Goal: Check status

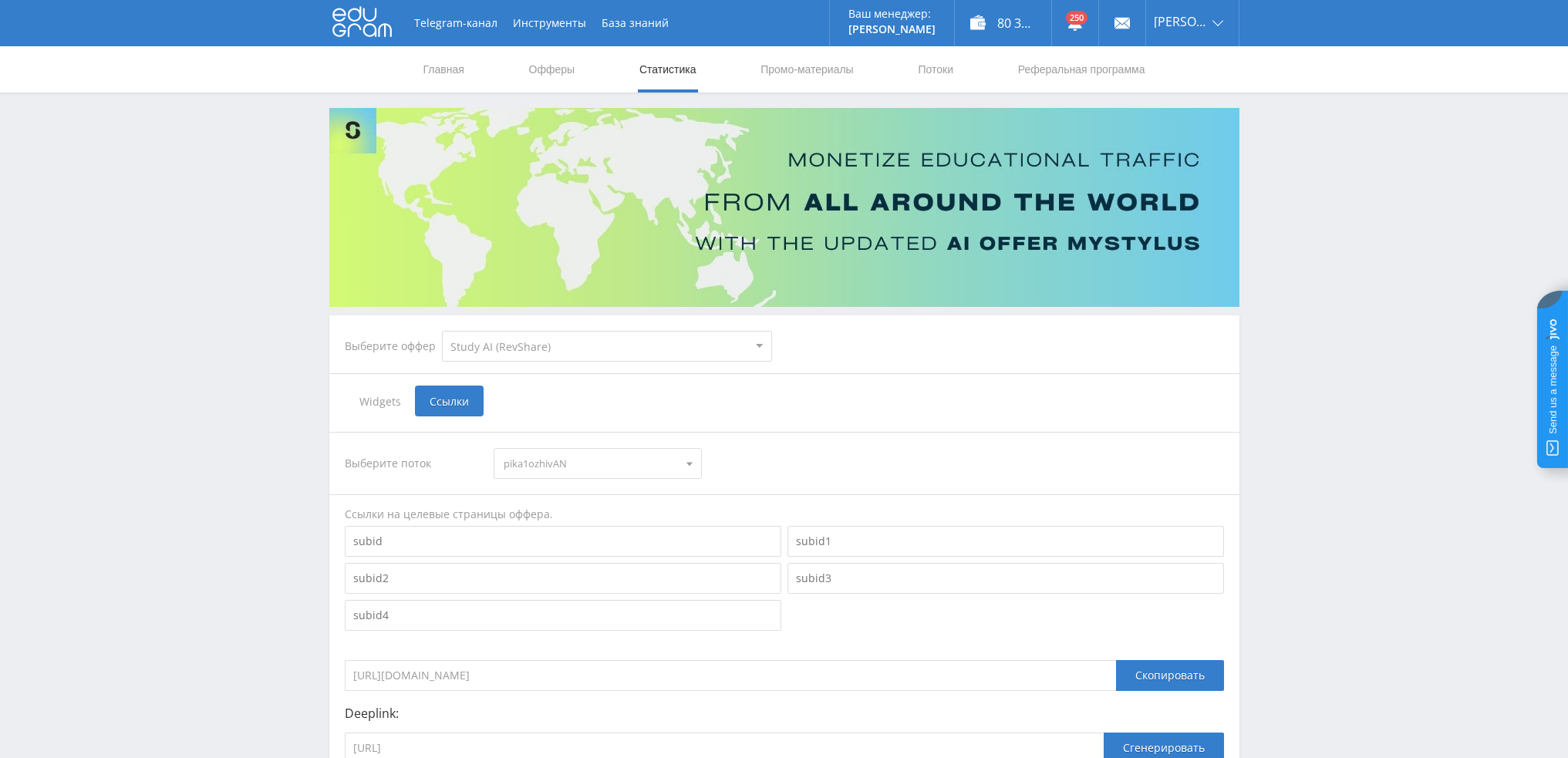
select select "376"
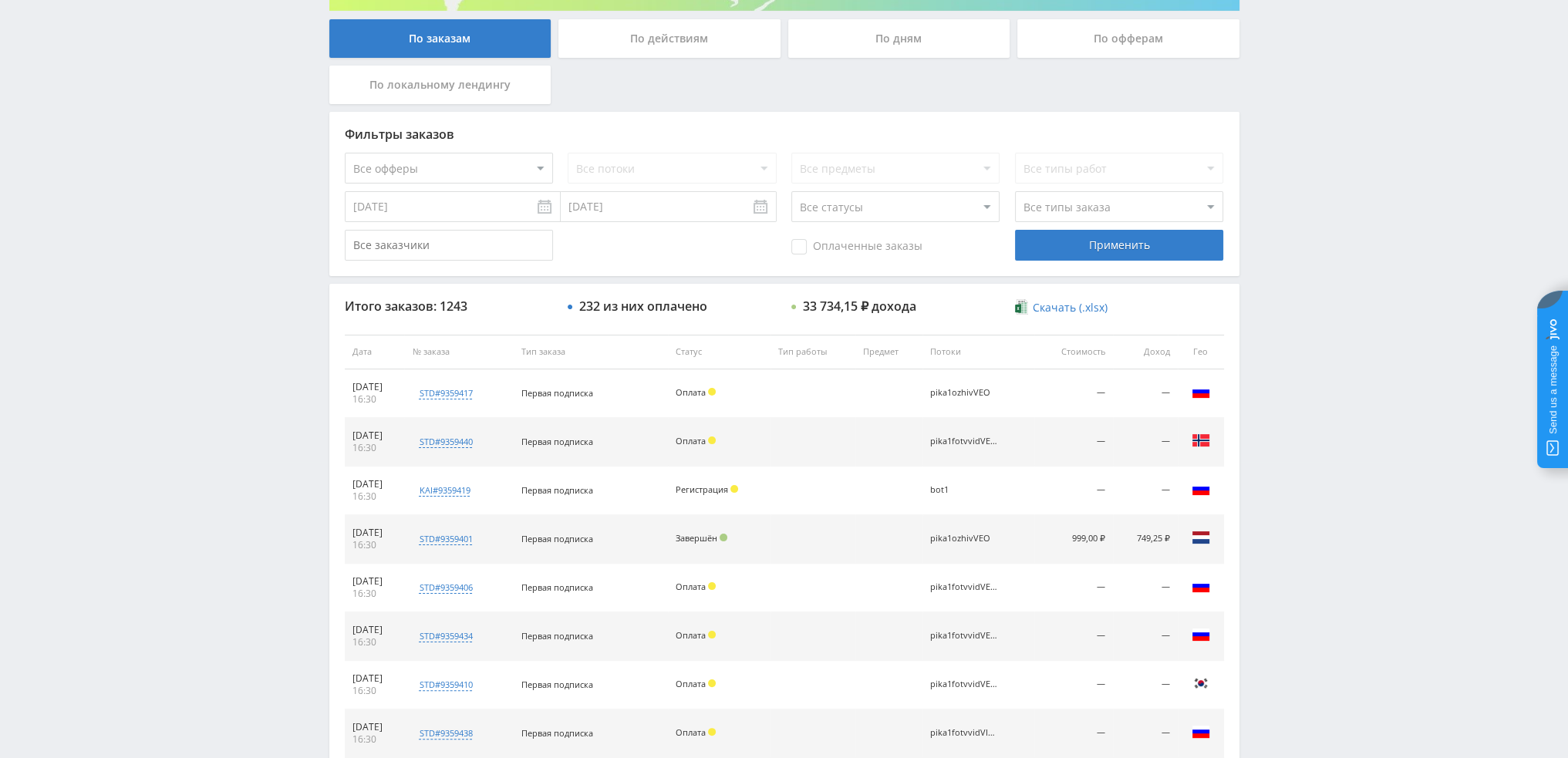
scroll to position [77, 0]
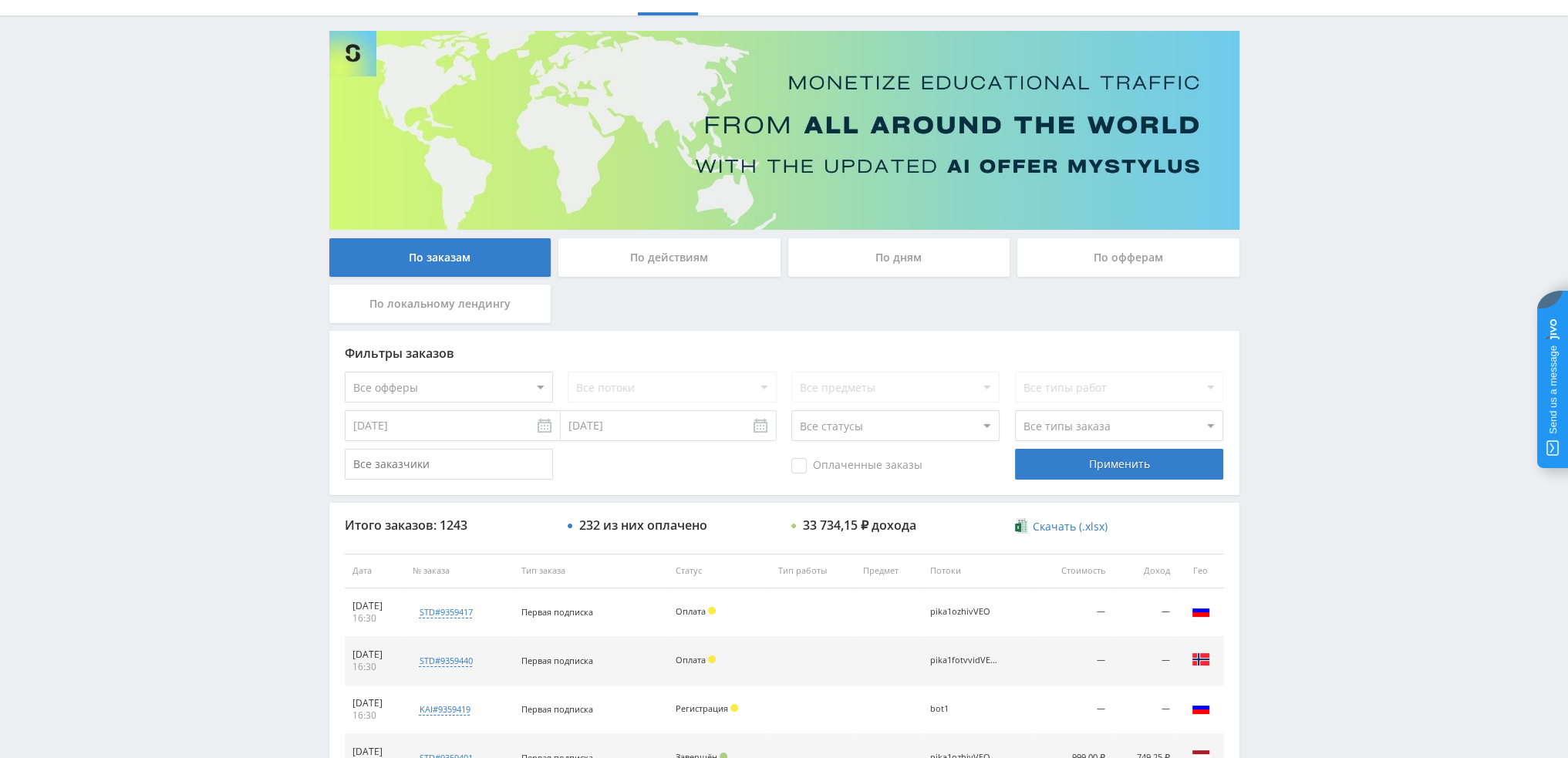
click at [897, 263] on div "По дням" at bounding box center [899, 257] width 222 height 39
click at [0, 0] on input "По дням" at bounding box center [0, 0] width 0 height 0
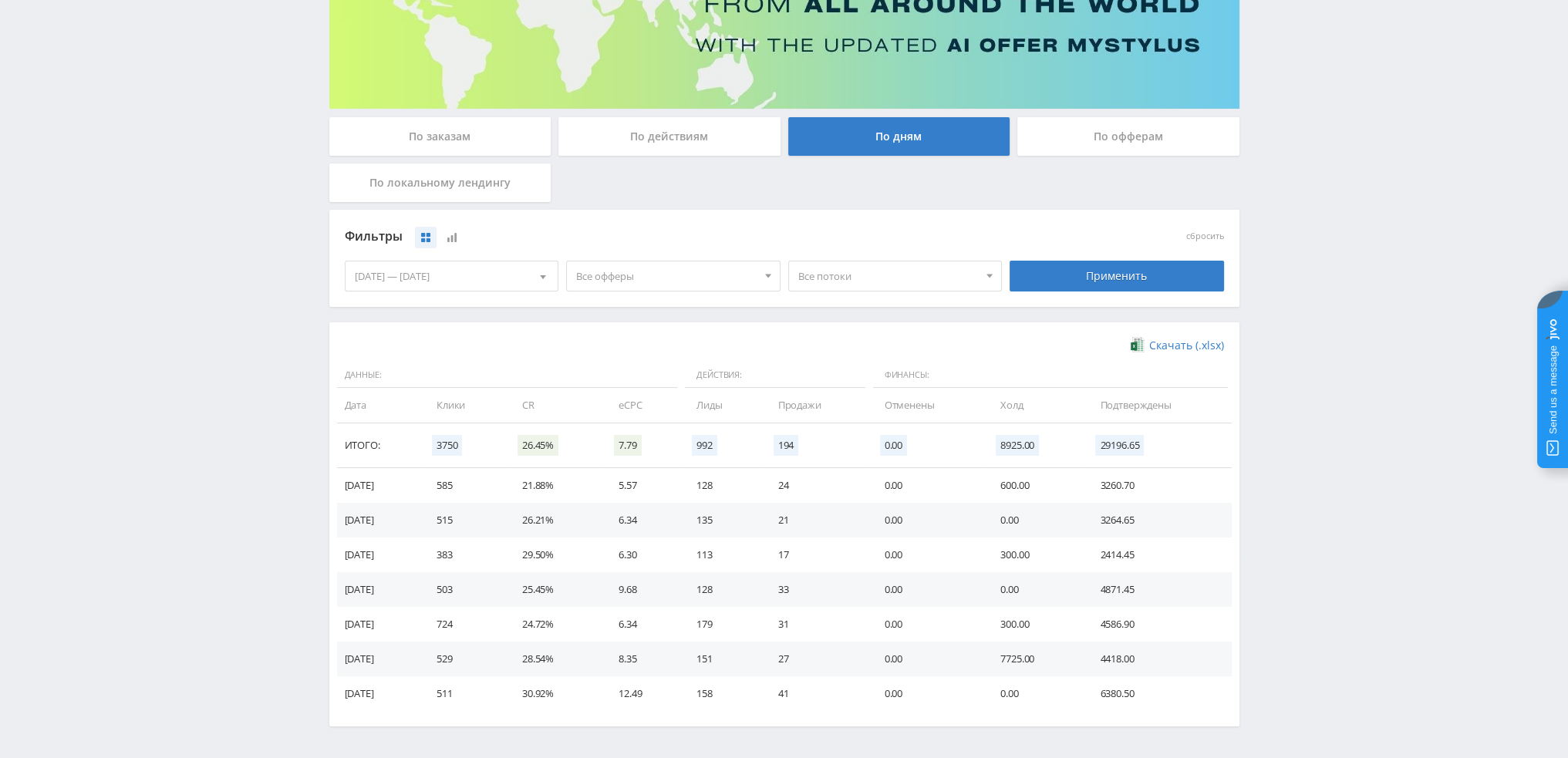
scroll to position [231, 0]
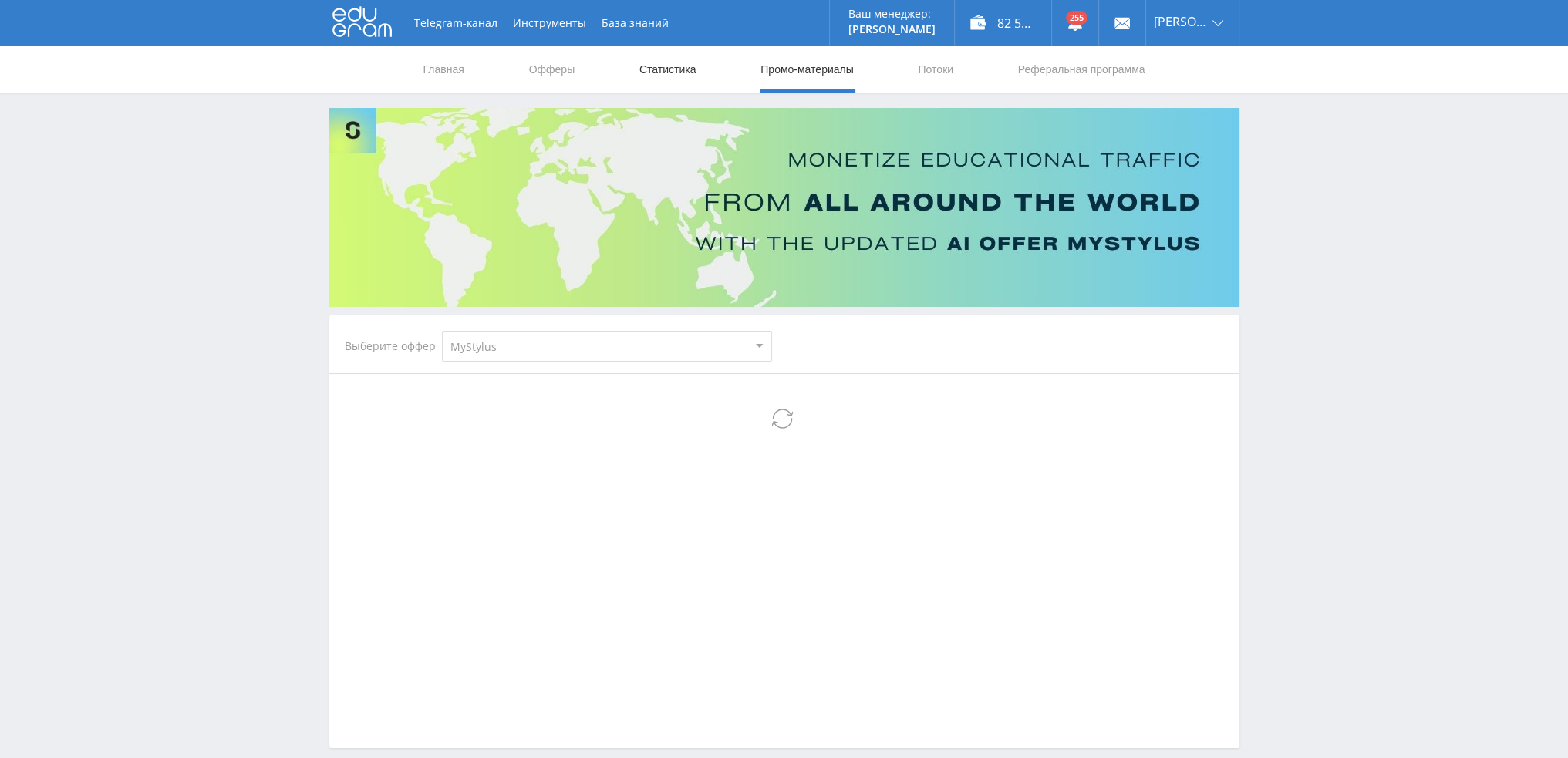
click at [660, 67] on link "Статистика" at bounding box center [667, 70] width 60 height 47
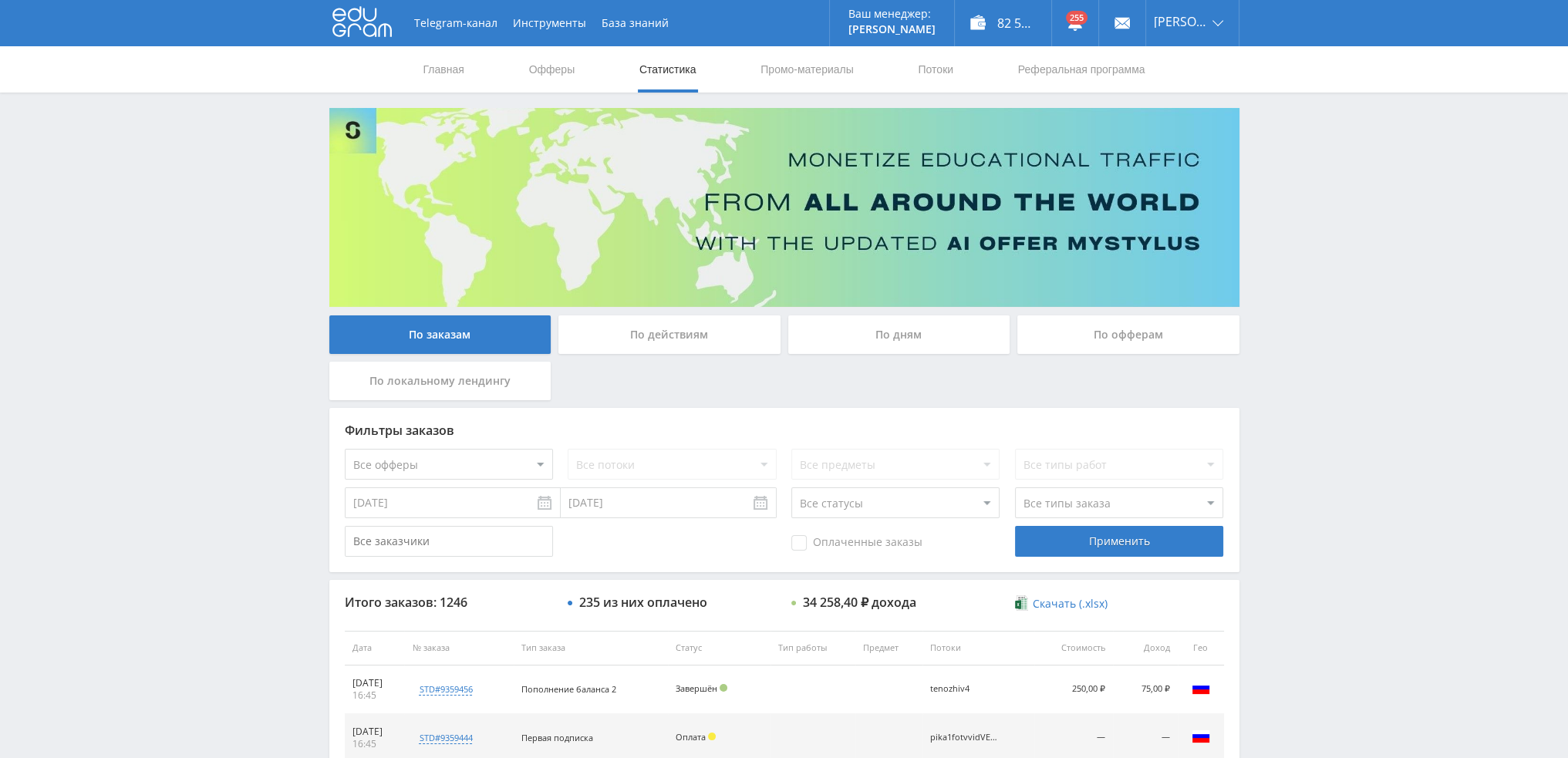
click at [869, 338] on div "По дням" at bounding box center [899, 334] width 222 height 39
click at [0, 0] on input "По дням" at bounding box center [0, 0] width 0 height 0
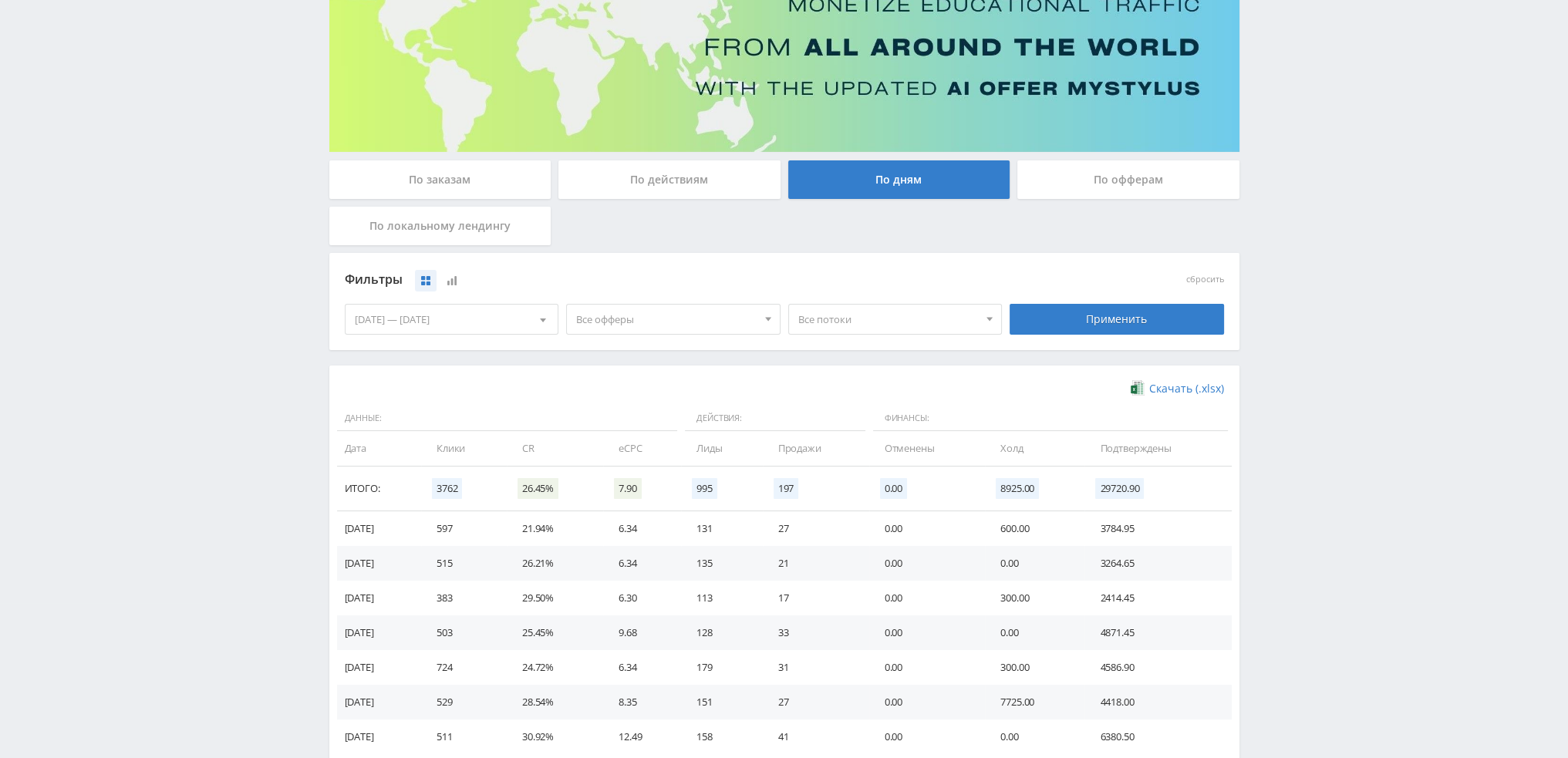
scroll to position [231, 0]
